Goal: Transaction & Acquisition: Purchase product/service

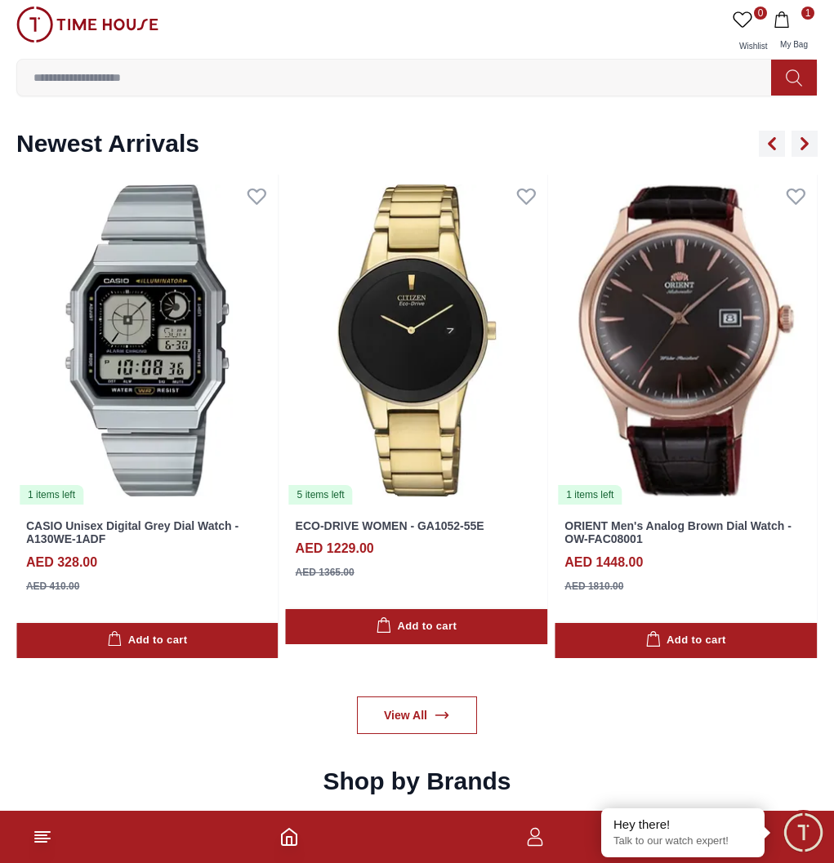
scroll to position [1388, 0]
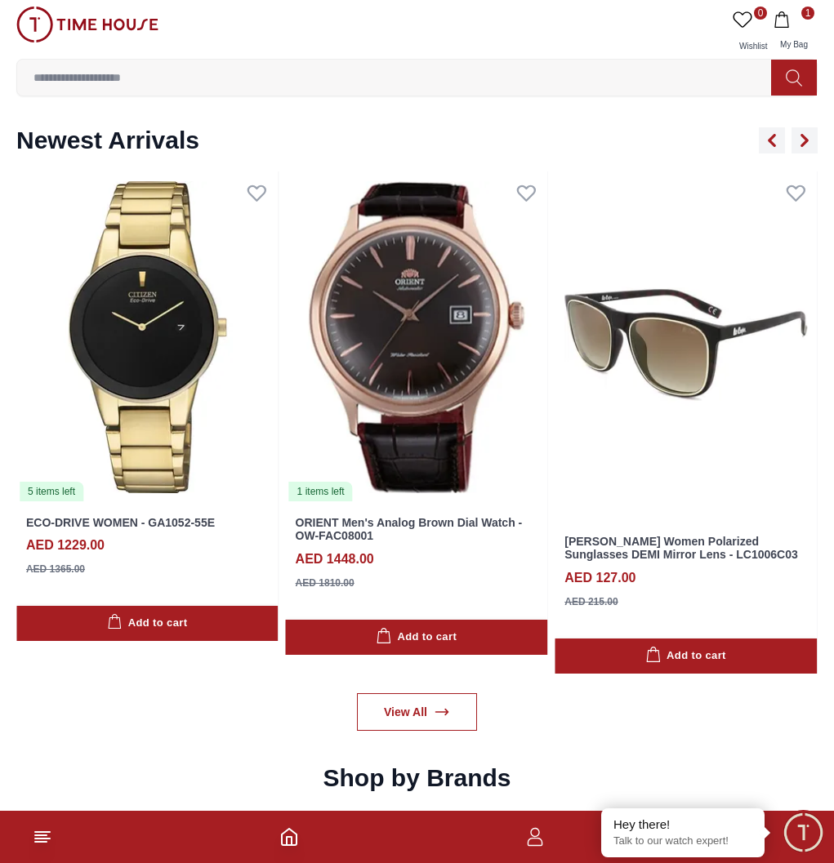
click at [688, 61] on input at bounding box center [400, 77] width 767 height 33
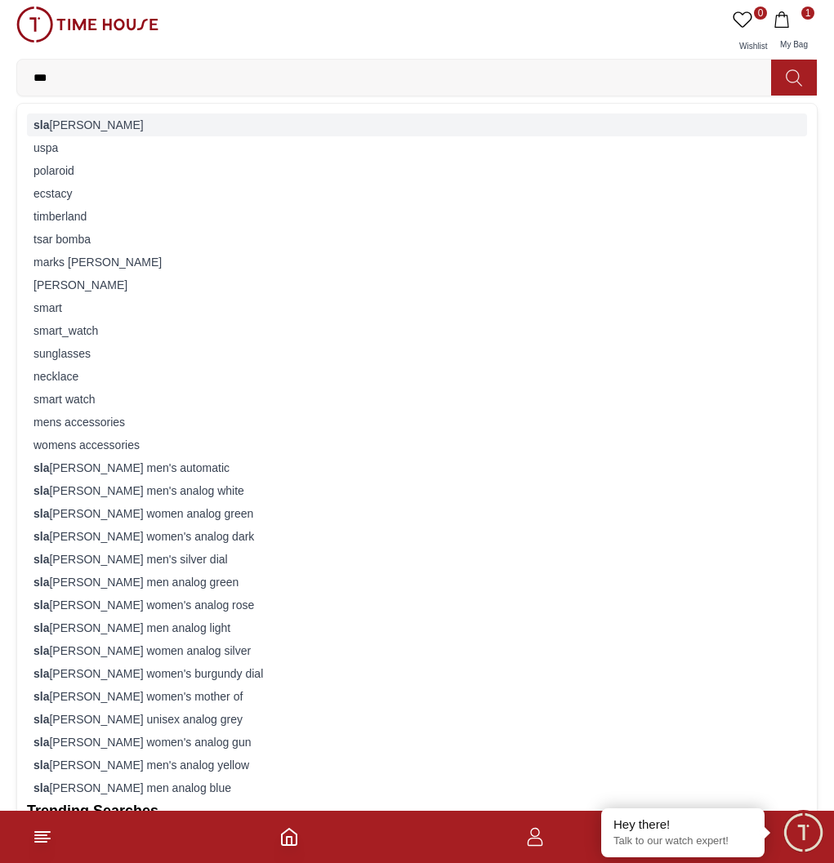
type input "***"
click at [480, 114] on div "sla [PERSON_NAME]" at bounding box center [417, 125] width 780 height 23
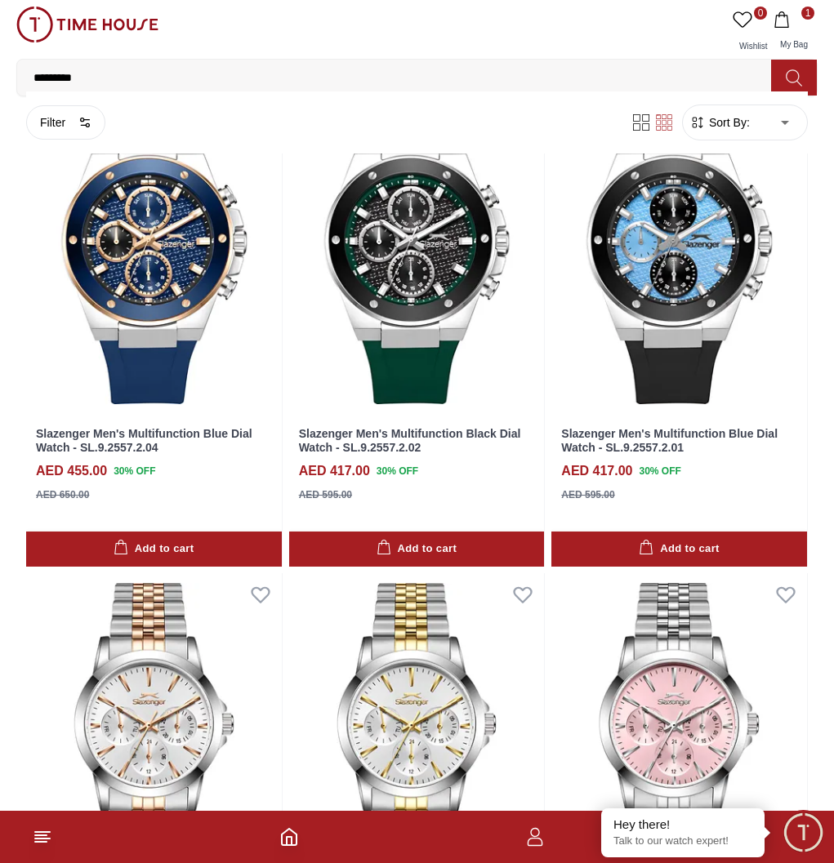
scroll to position [735, 0]
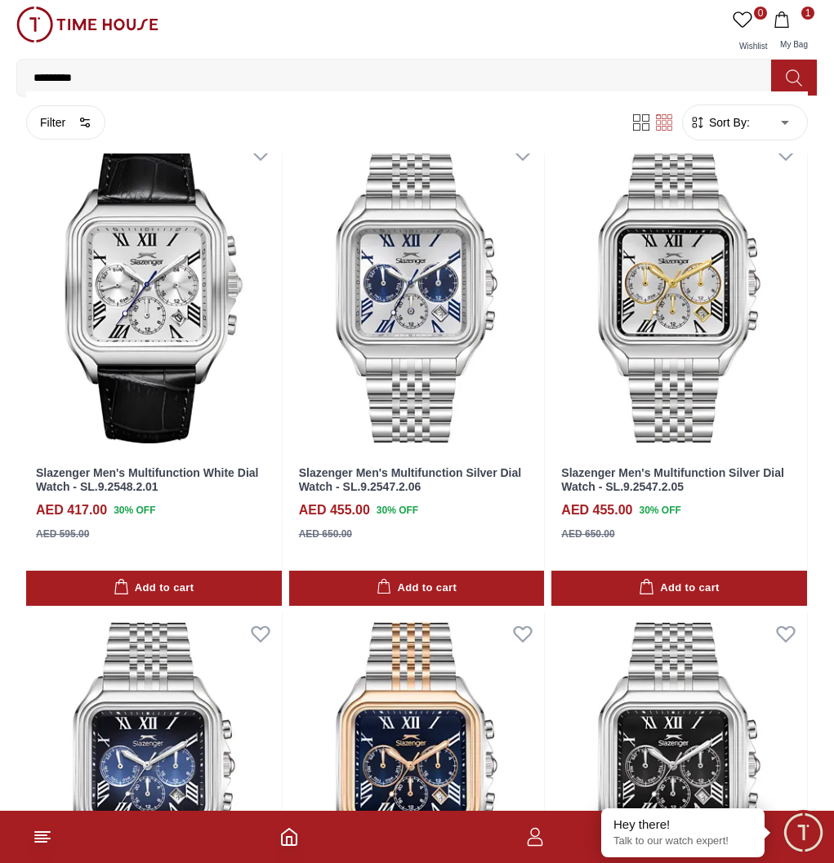
scroll to position [2205, 0]
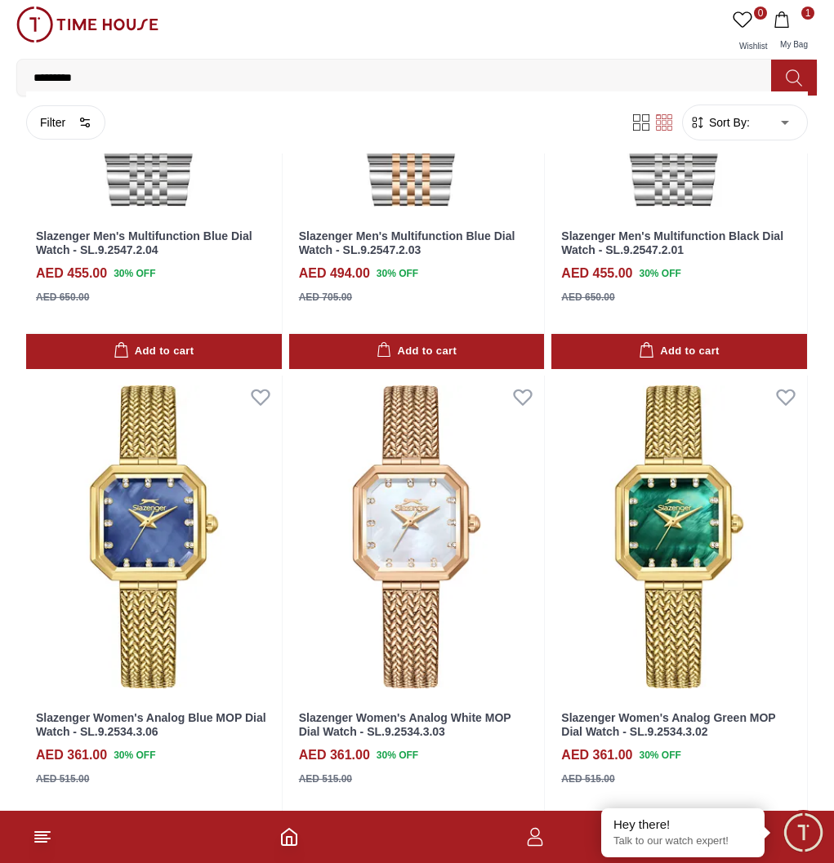
scroll to position [2777, 0]
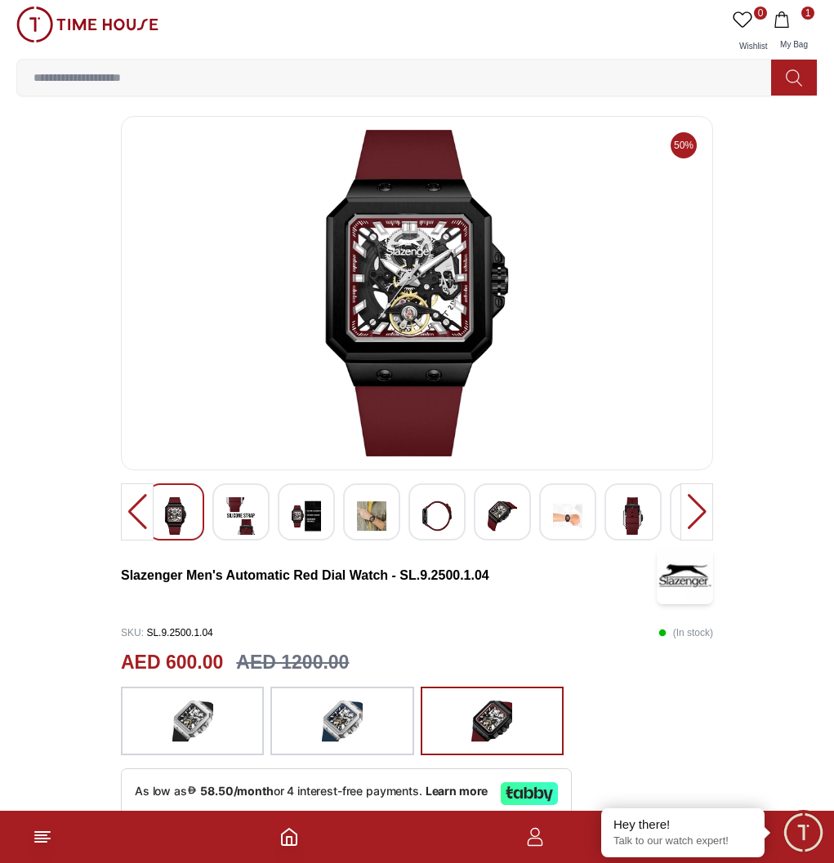
click at [238, 535] on img at bounding box center [240, 516] width 29 height 38
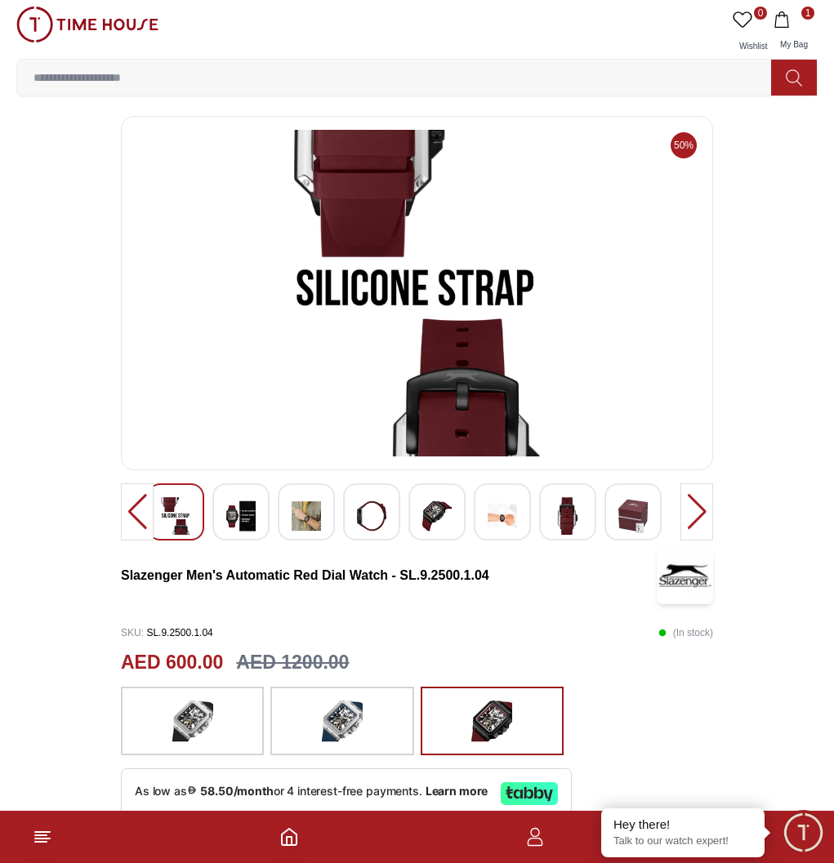
click at [274, 541] on div at bounding box center [352, 511] width 540 height 57
click at [299, 535] on img at bounding box center [306, 516] width 29 height 38
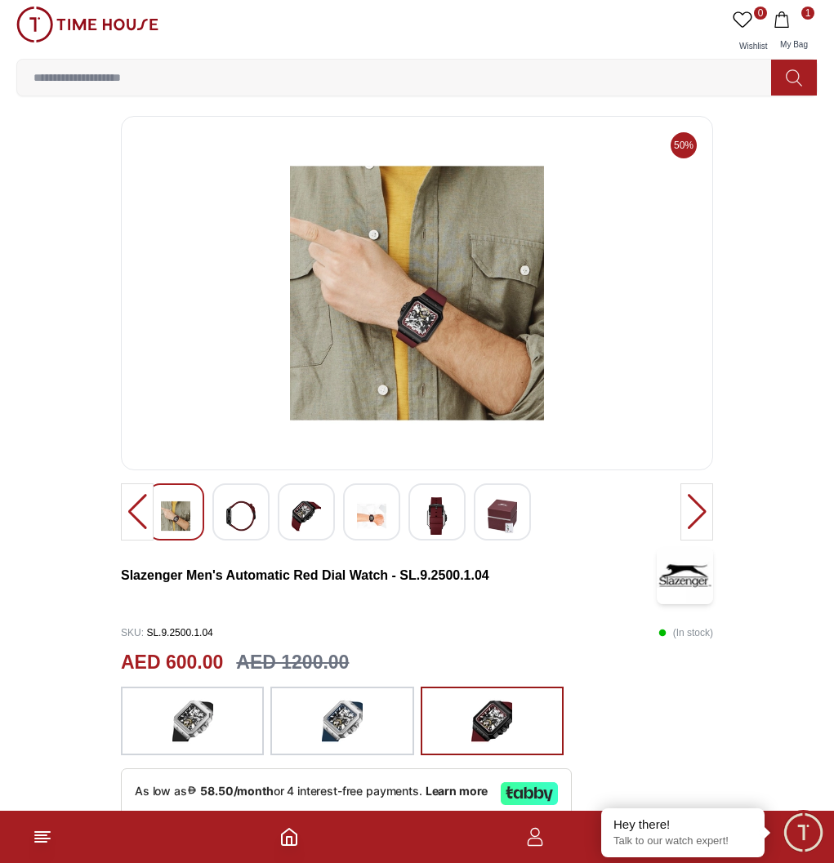
click at [330, 541] on div at bounding box center [306, 511] width 57 height 57
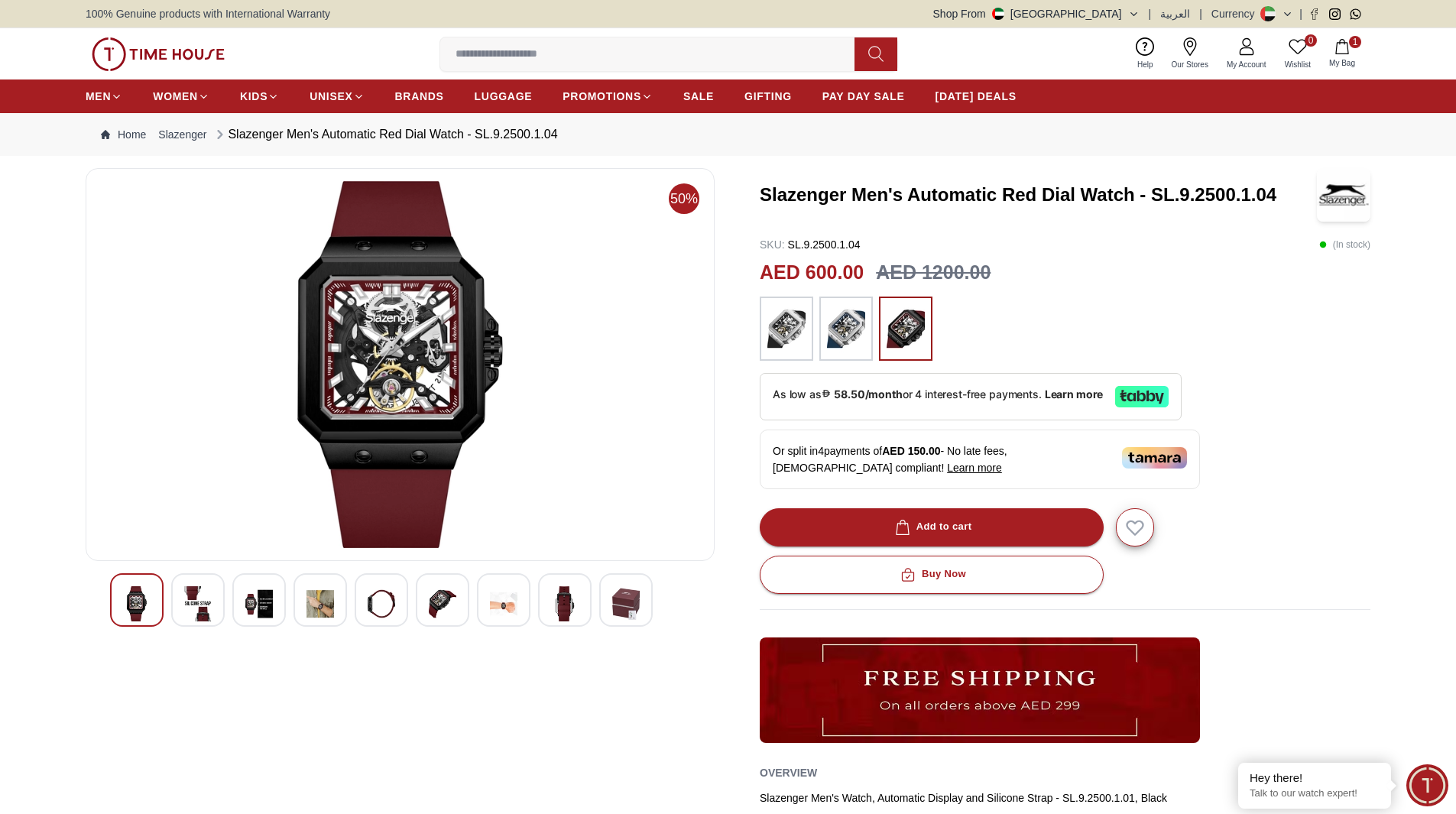
click at [136, 54] on img at bounding box center [158, 54] width 133 height 34
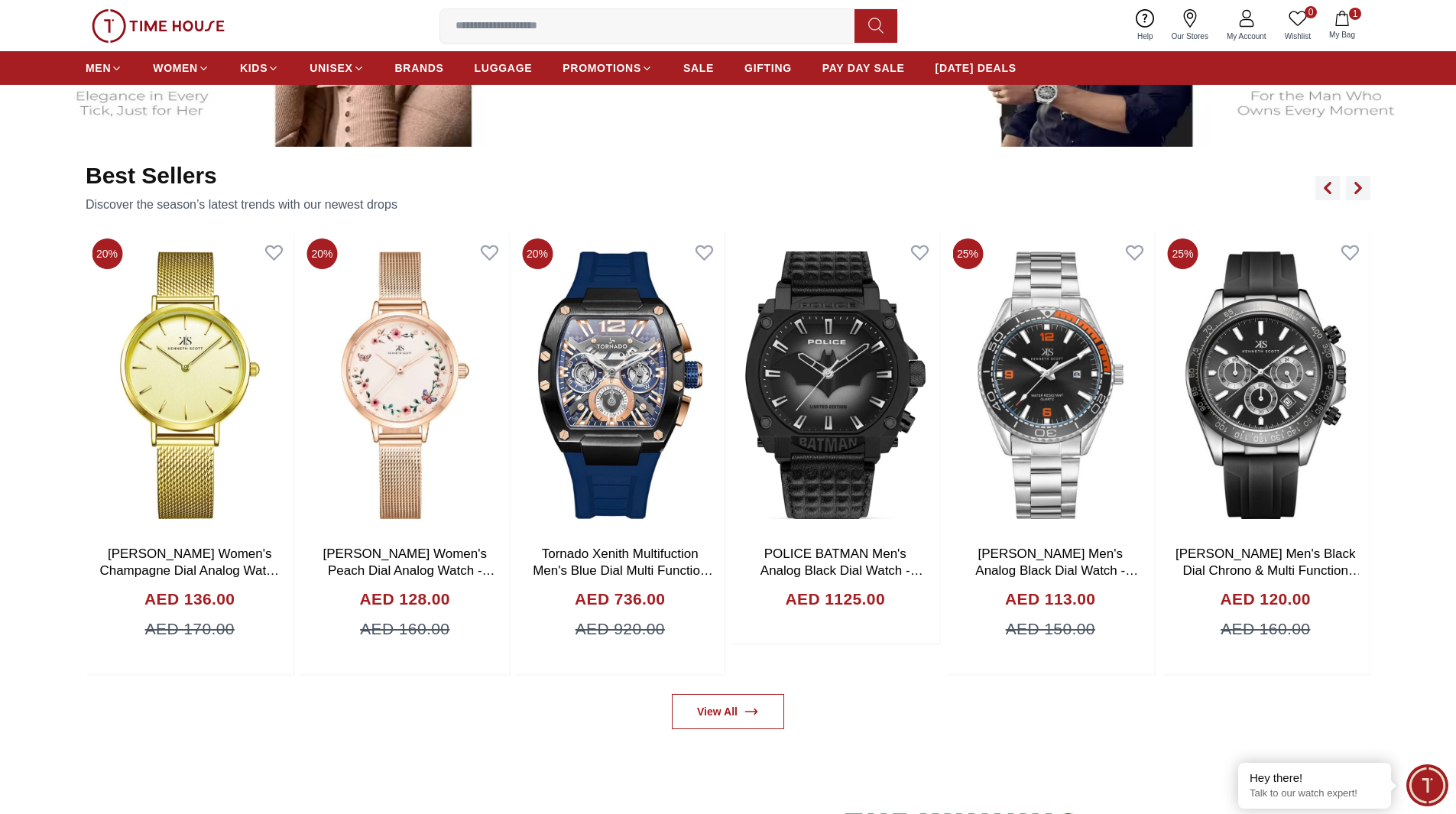
scroll to position [1069, 0]
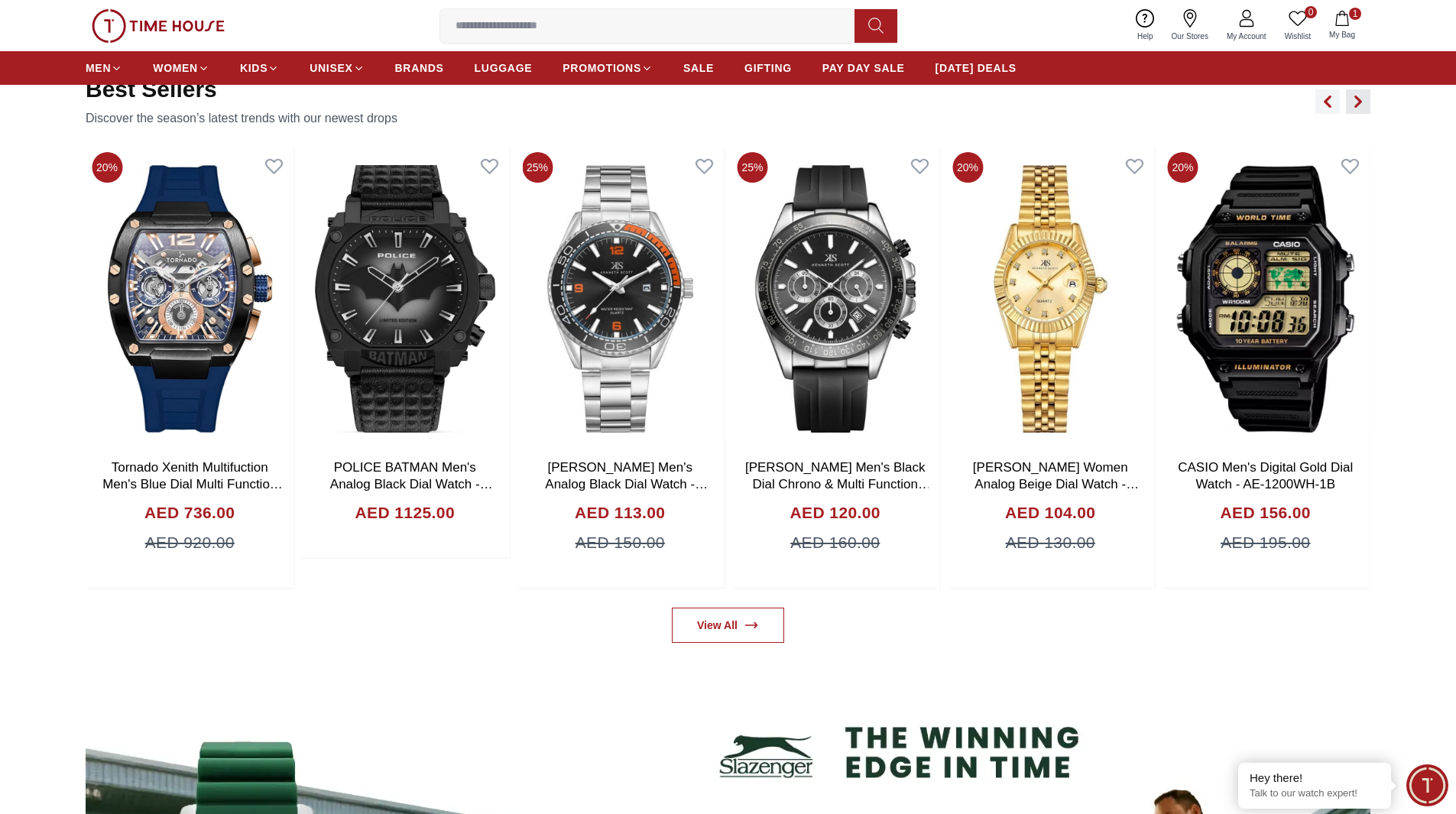
click at [779, 107] on icon "button" at bounding box center [1358, 101] width 5 height 10
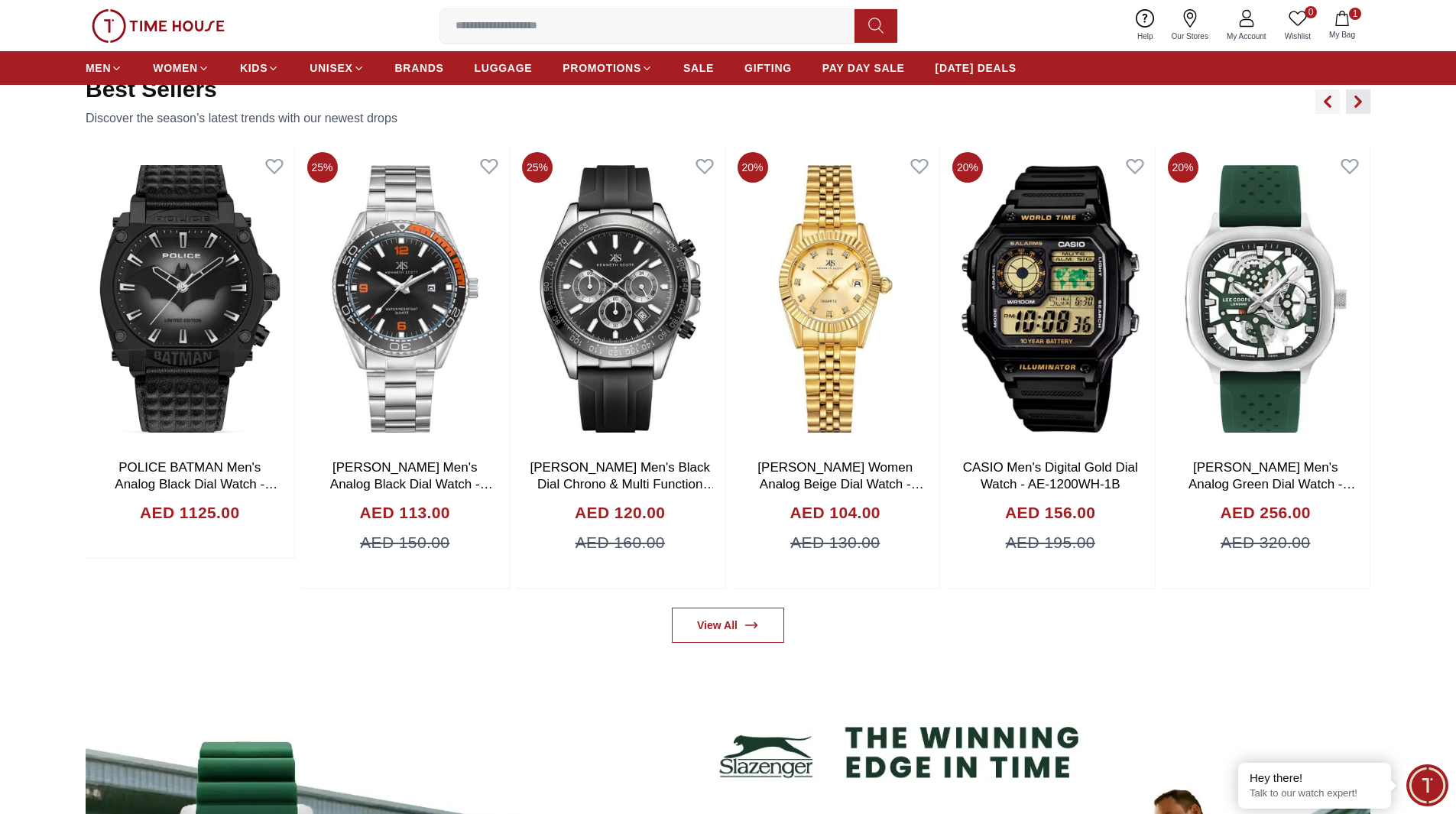
click at [779, 107] on icon "button" at bounding box center [1358, 101] width 5 height 10
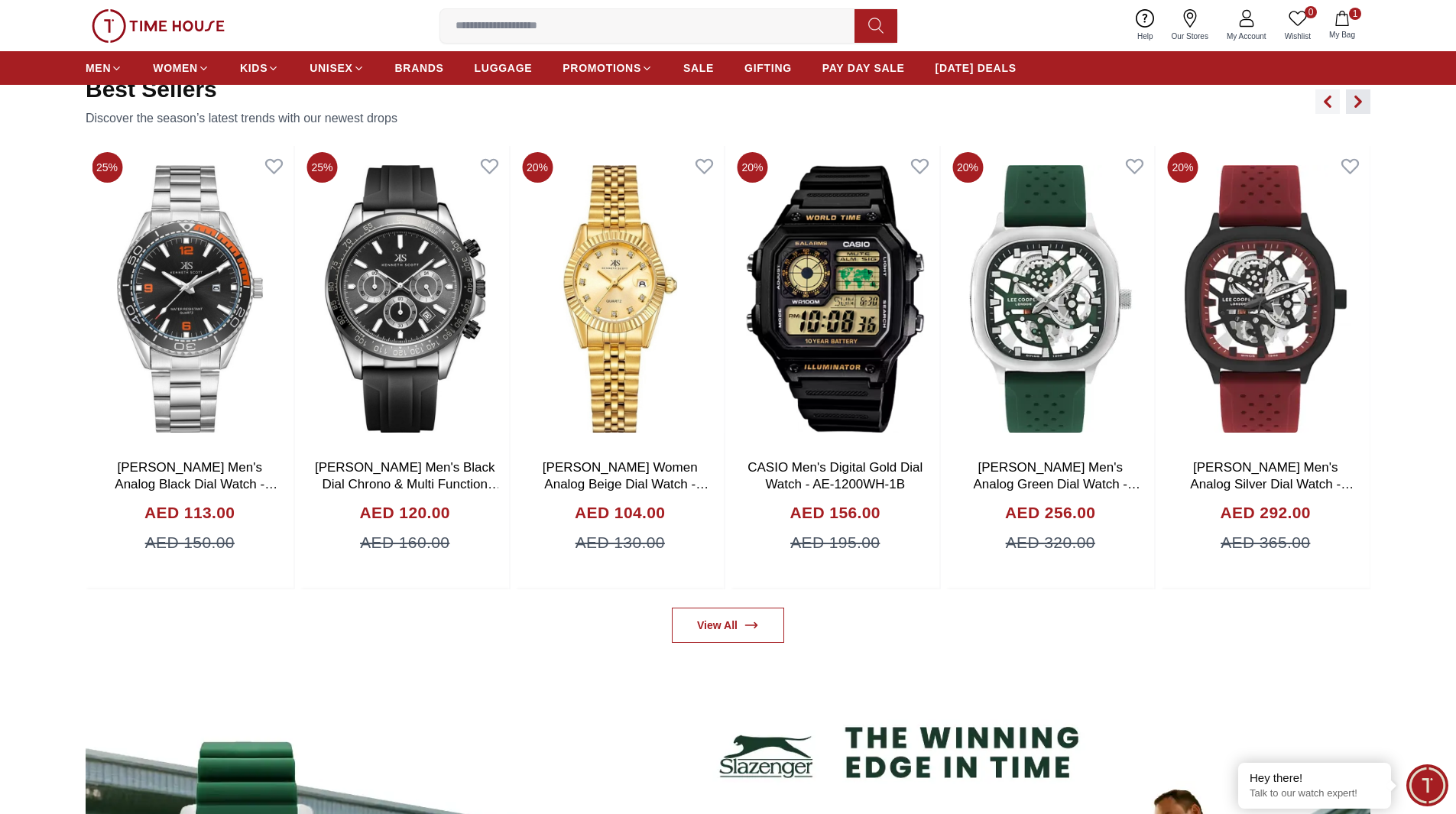
click at [779, 107] on icon "button" at bounding box center [1358, 101] width 5 height 10
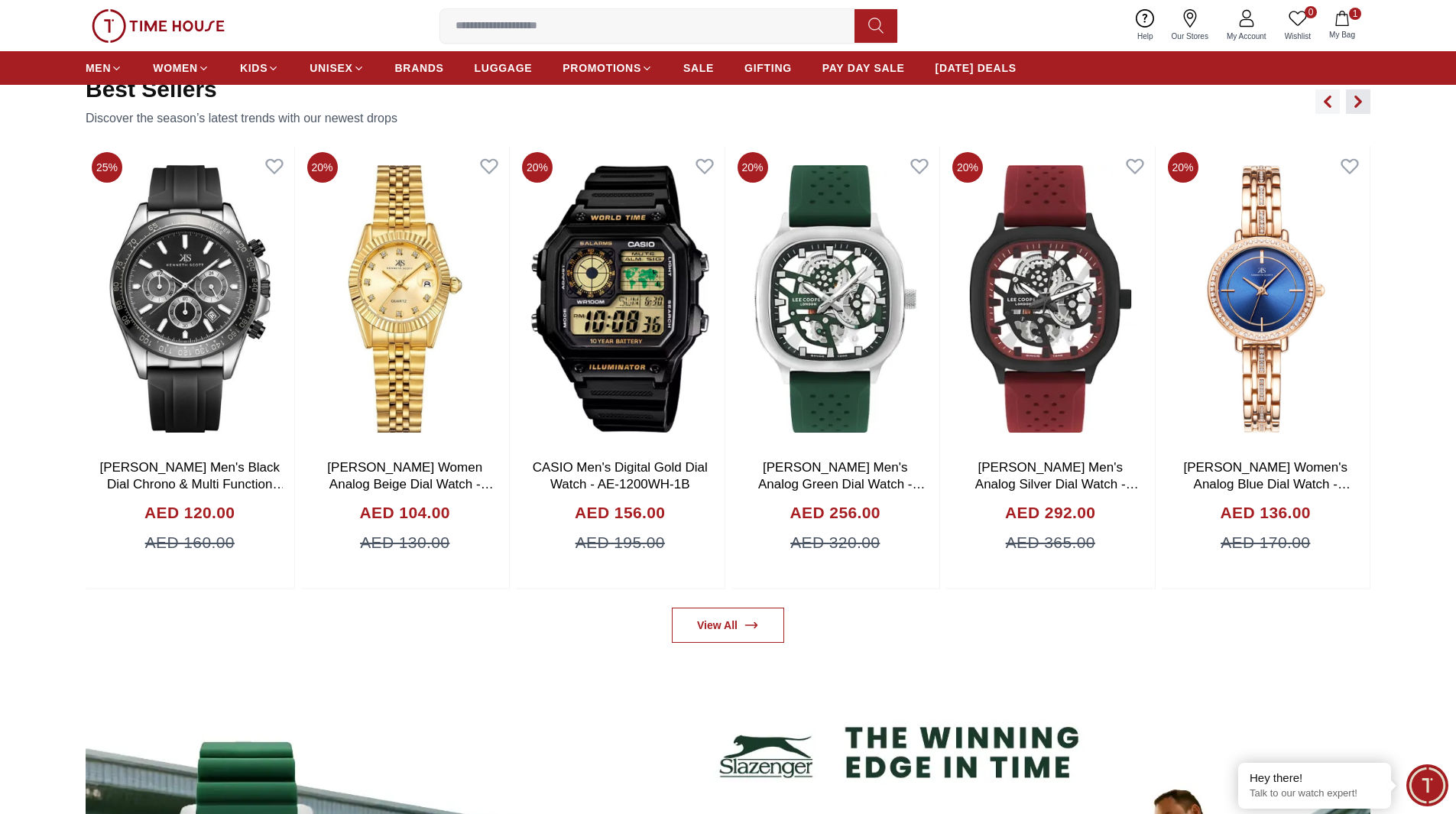
click at [779, 107] on icon "button" at bounding box center [1358, 101] width 5 height 10
click at [779, 105] on icon "button" at bounding box center [1327, 101] width 12 height 12
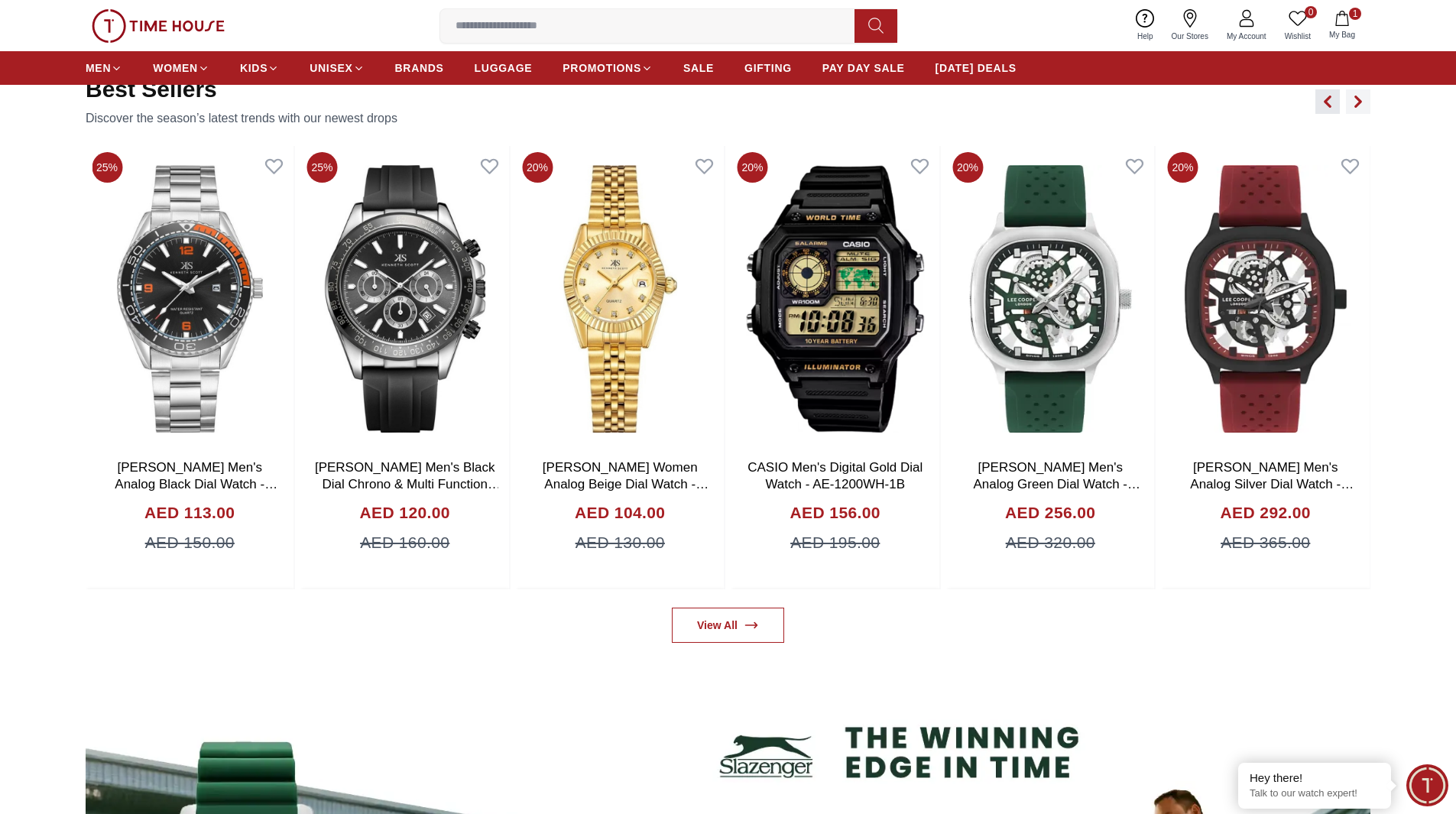
click at [779, 105] on icon "button" at bounding box center [1327, 101] width 12 height 12
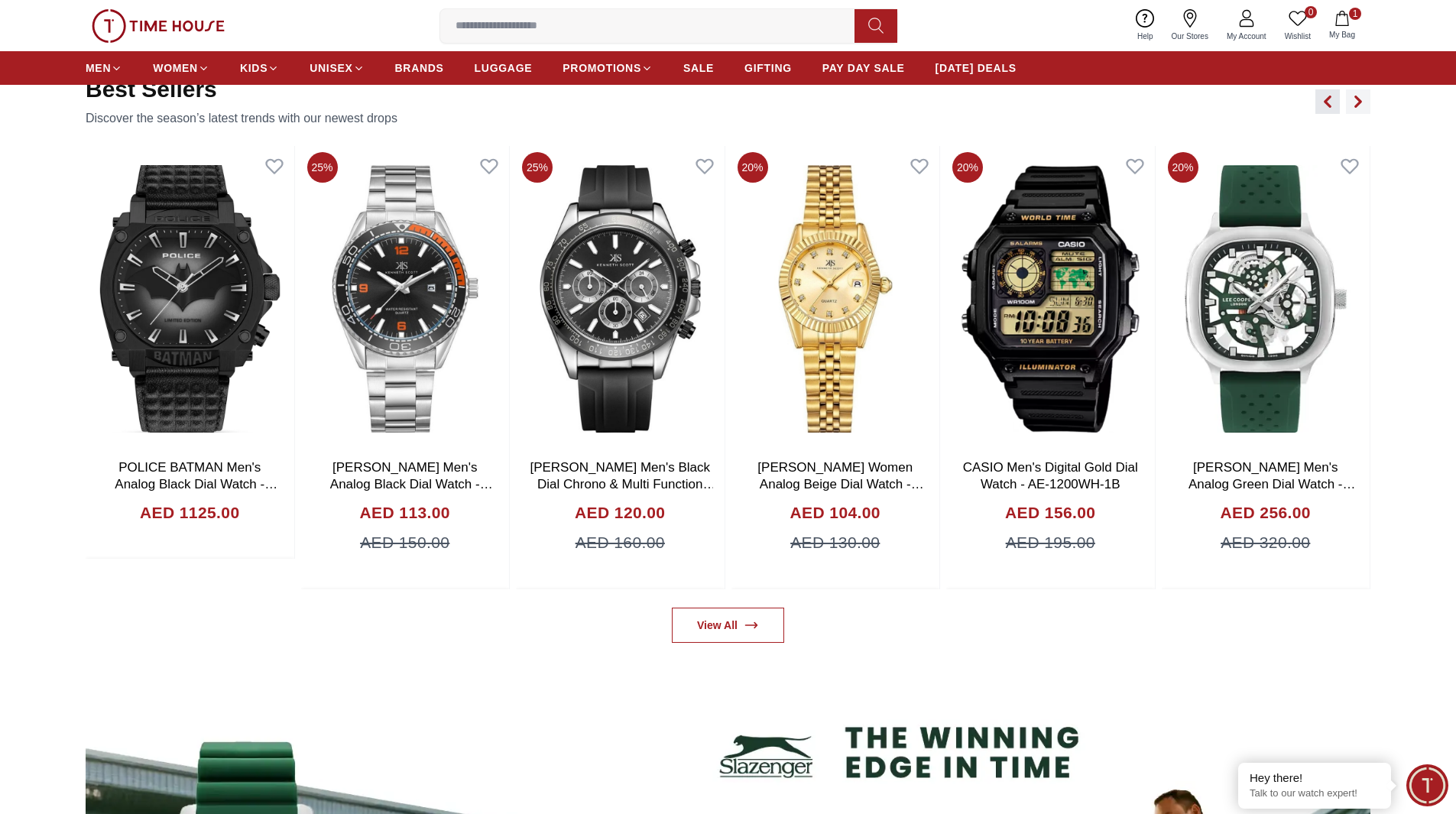
click at [779, 105] on icon "button" at bounding box center [1327, 101] width 12 height 12
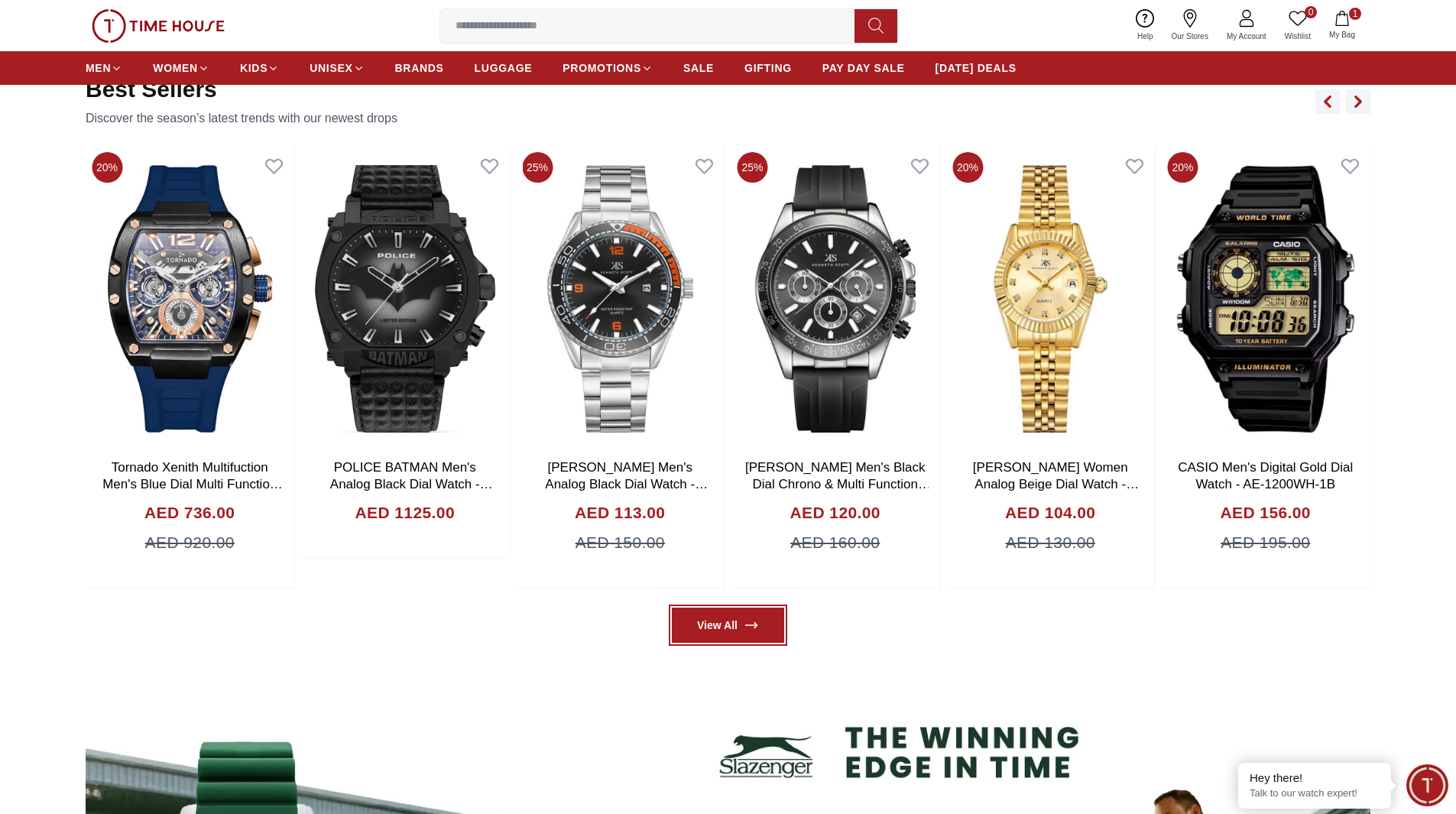
click at [736, 607] on link "View All" at bounding box center [728, 625] width 112 height 36
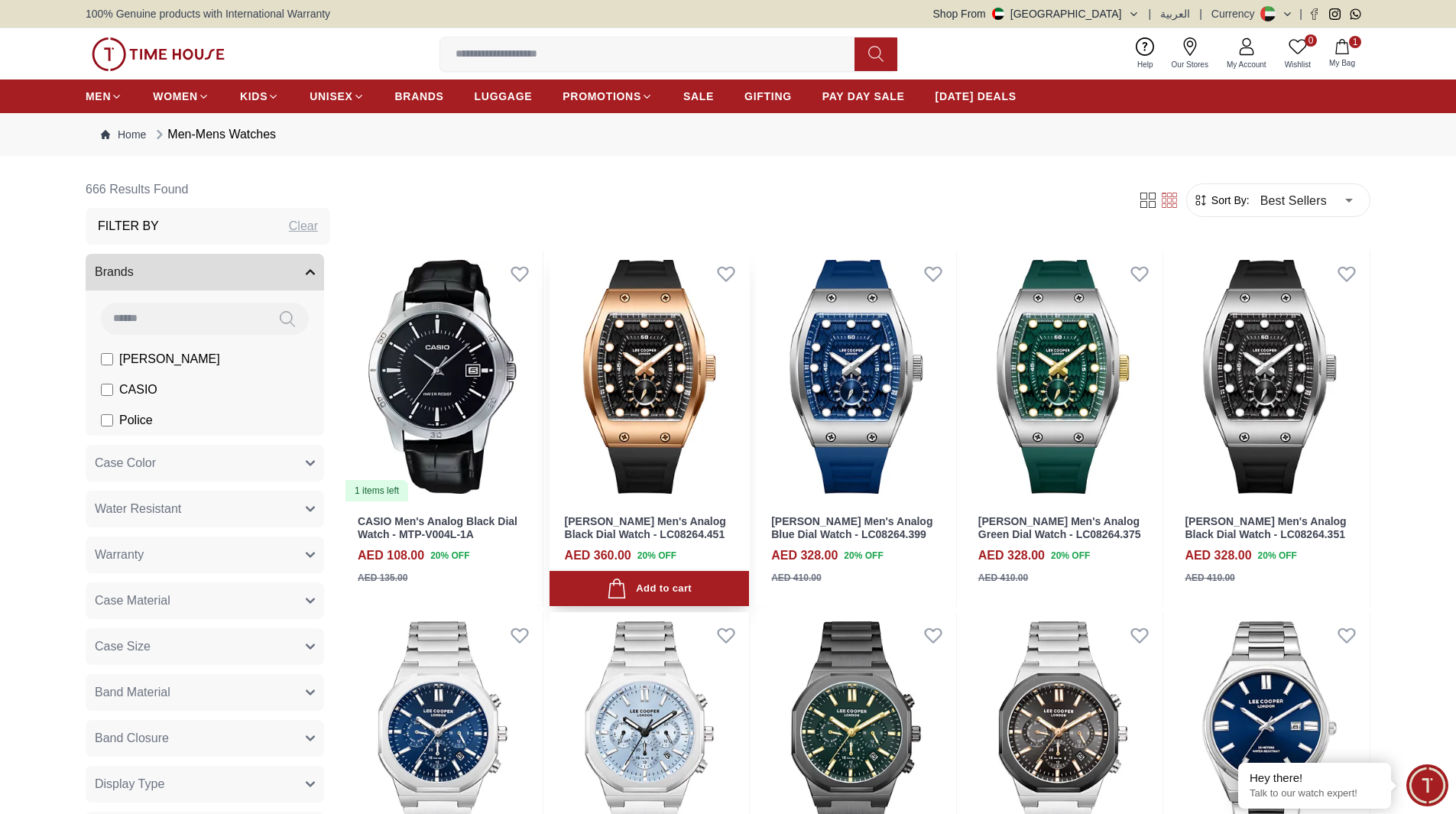
scroll to position [306, 0]
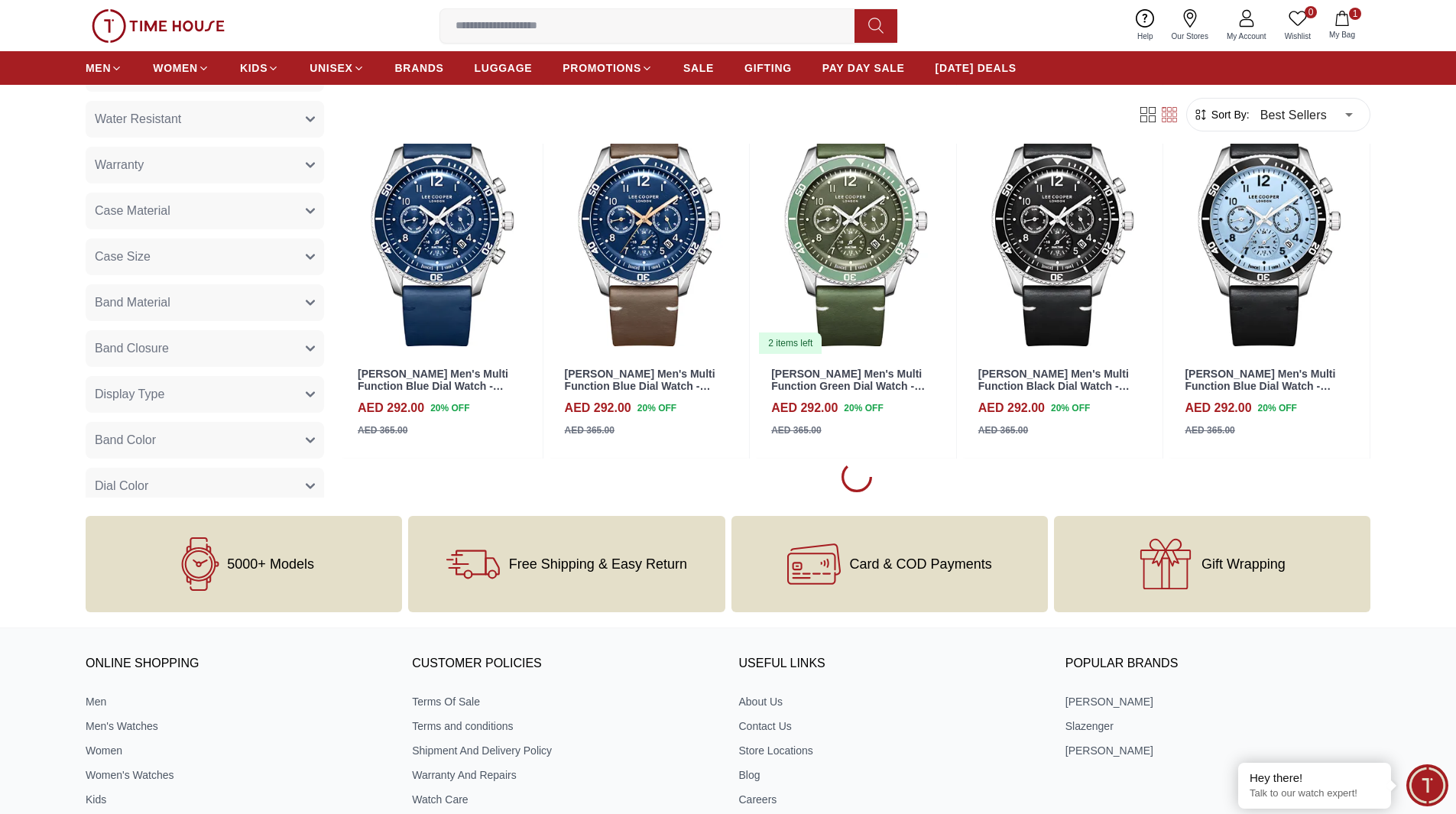
scroll to position [1375, 0]
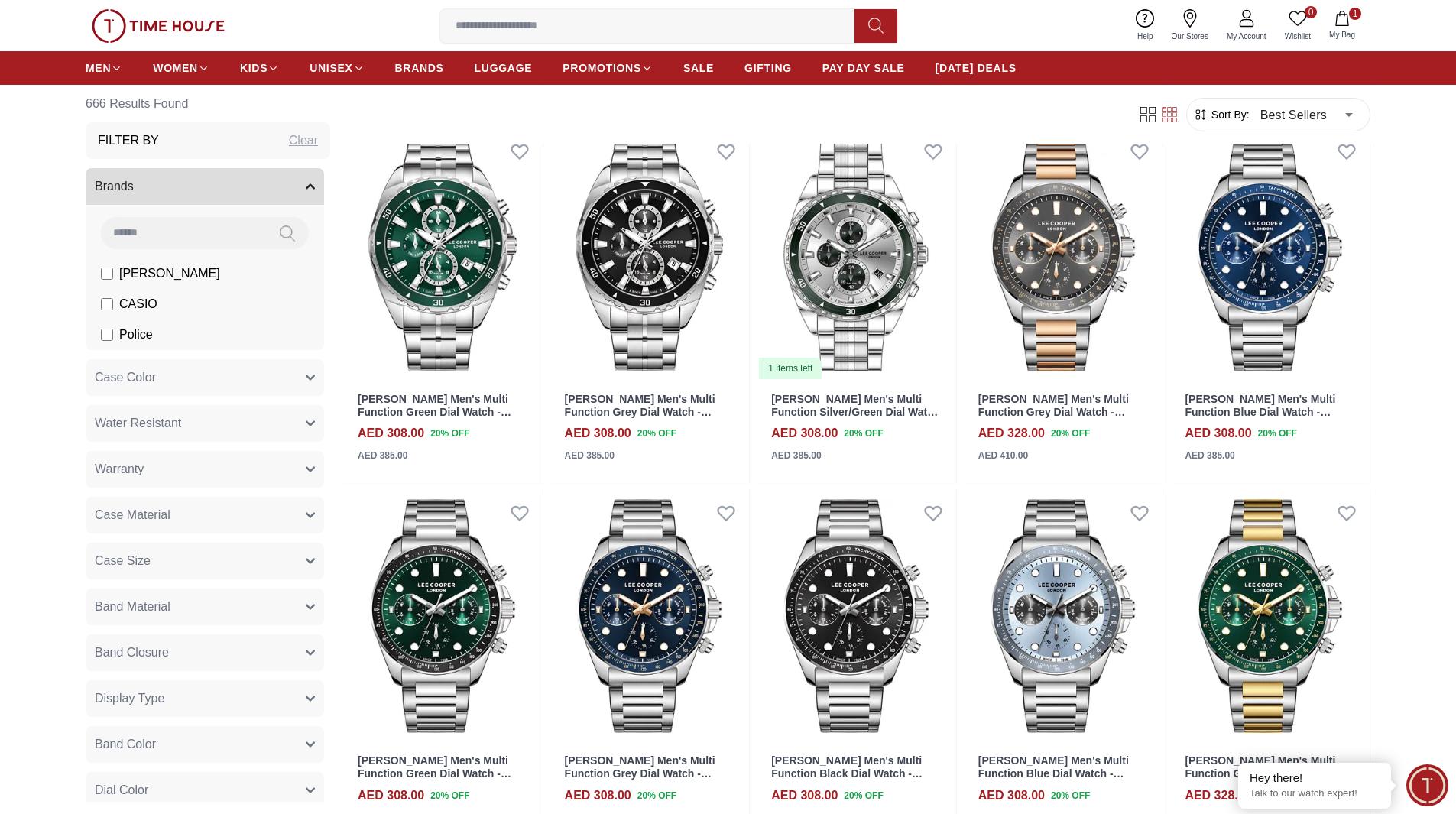
scroll to position [3744, 0]
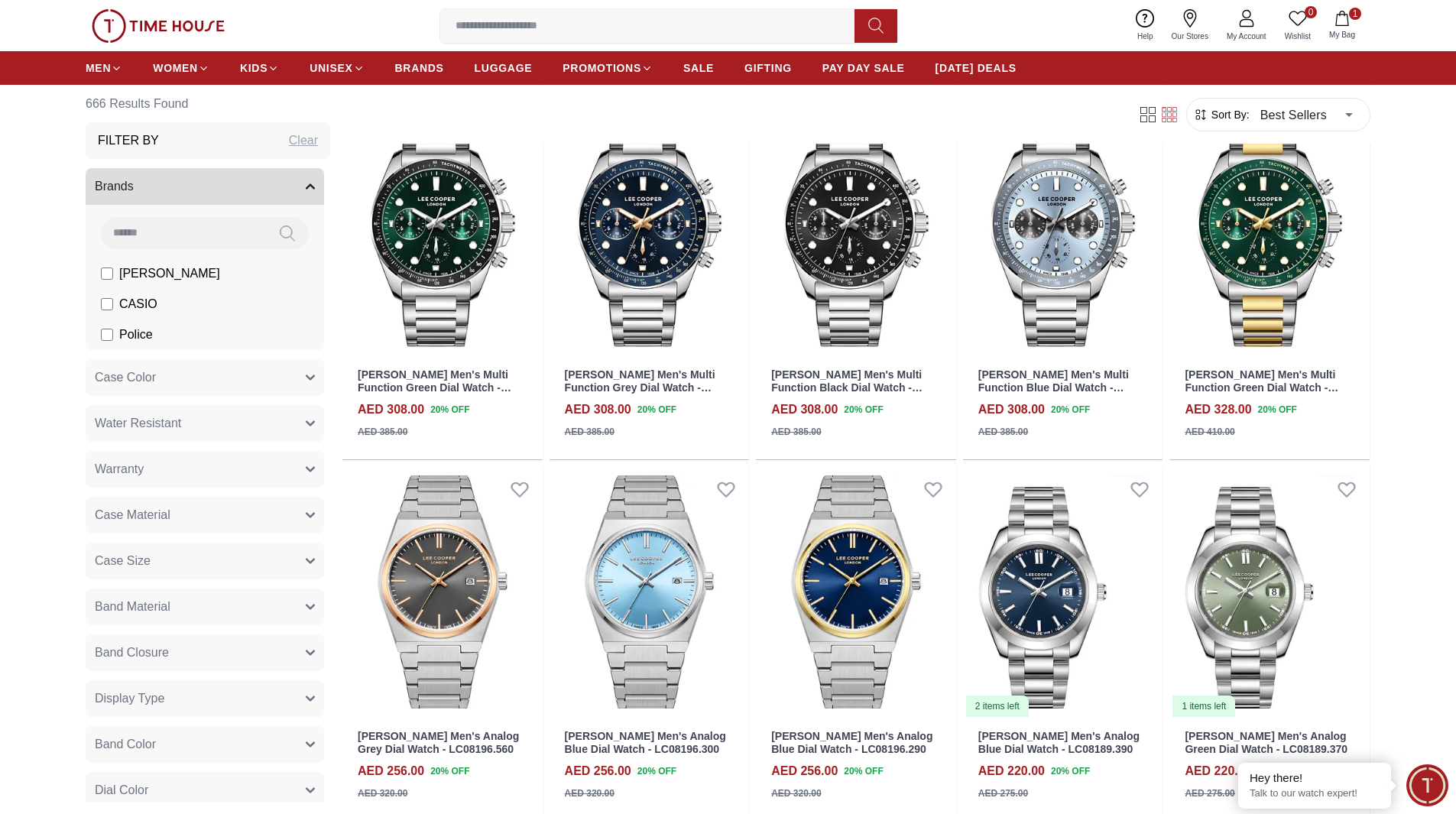
scroll to position [4126, 0]
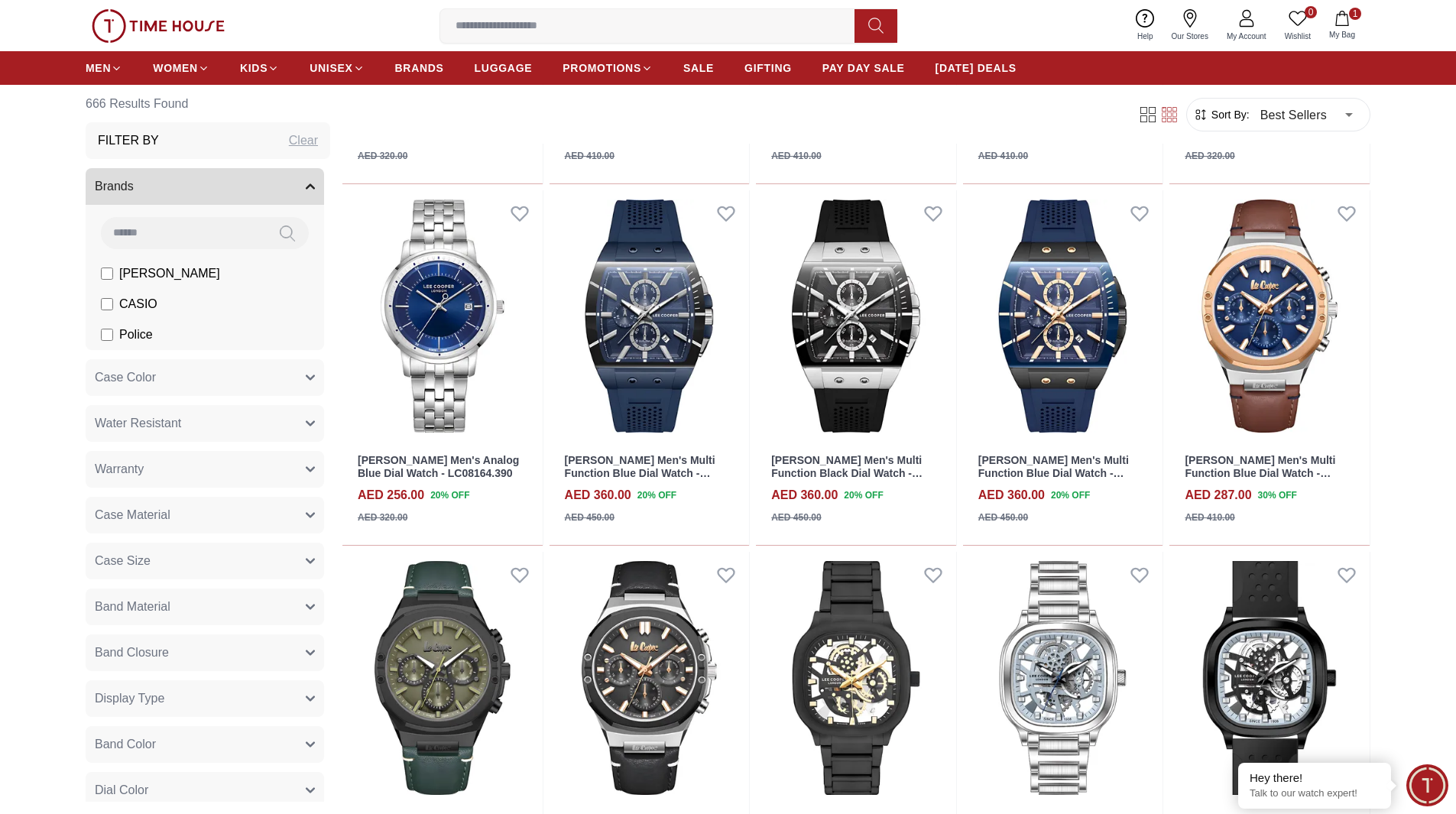
scroll to position [6572, 0]
